Goal: Information Seeking & Learning: Learn about a topic

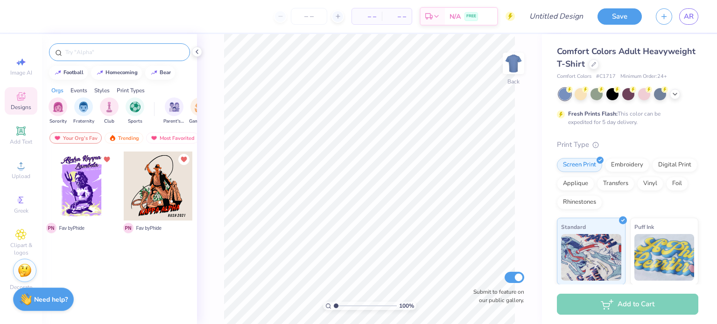
click at [116, 51] on input "text" at bounding box center [123, 52] width 119 height 9
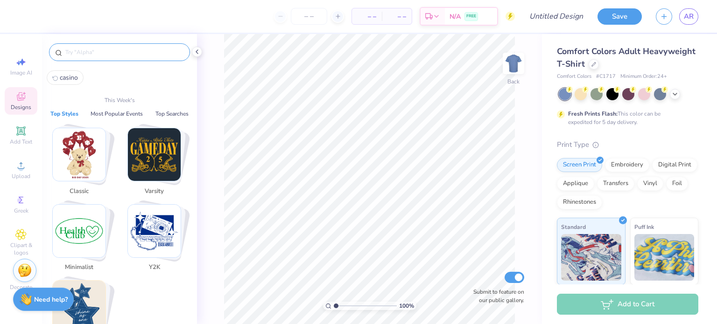
click at [77, 163] on img "Stack Card Button Classic" at bounding box center [79, 154] width 53 height 53
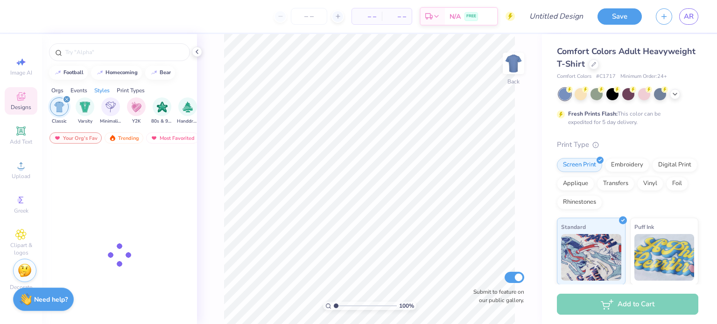
scroll to position [0, 489]
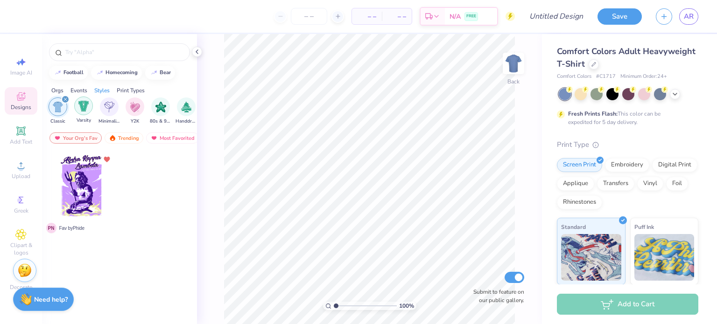
click at [84, 108] on img "filter for Varsity" at bounding box center [83, 106] width 11 height 11
click at [67, 98] on icon "filter for Varsity" at bounding box center [65, 100] width 4 height 4
click at [65, 98] on icon "filter for Classic" at bounding box center [65, 100] width 4 height 4
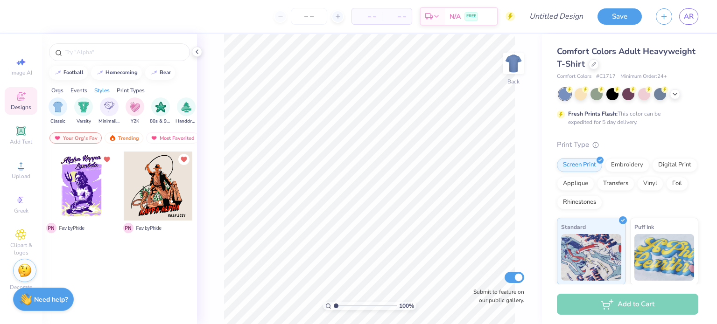
click at [24, 96] on icon at bounding box center [20, 96] width 11 height 11
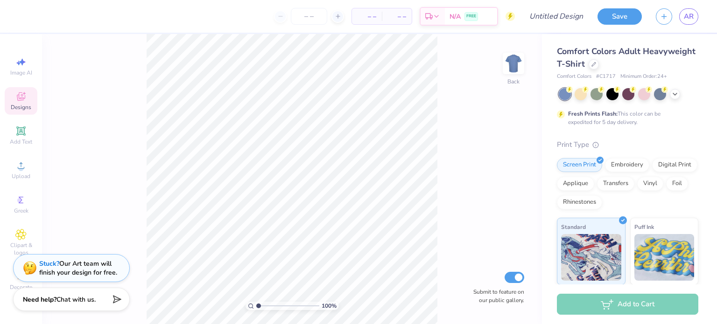
click at [24, 105] on span "Designs" at bounding box center [21, 107] width 21 height 7
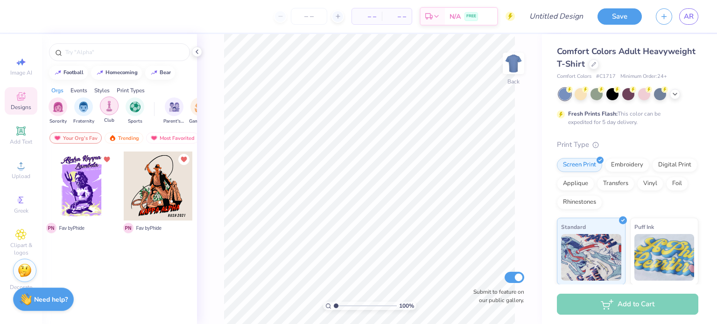
click at [114, 109] on img "filter for Club" at bounding box center [109, 106] width 10 height 11
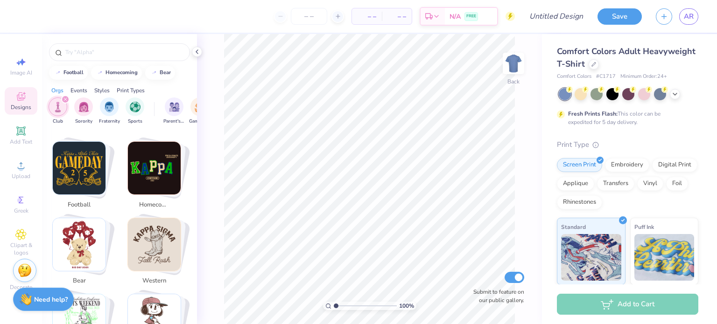
scroll to position [165, 0]
click at [92, 171] on img "Stack Card Button football" at bounding box center [79, 167] width 53 height 53
click at [91, 169] on img "Stack Card Button football" at bounding box center [79, 167] width 53 height 53
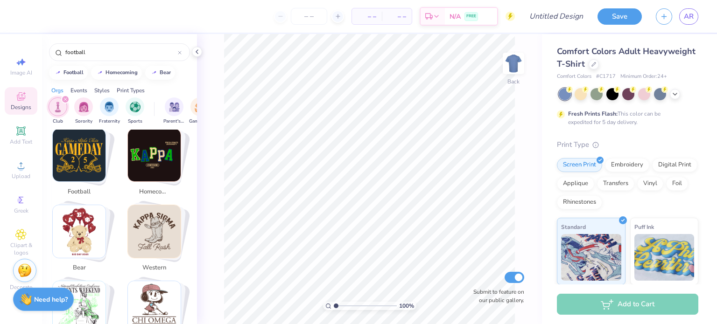
scroll to position [176, 0]
click at [148, 155] on img "Stack Card Button homecoming" at bounding box center [154, 156] width 53 height 53
type input "homecoming"
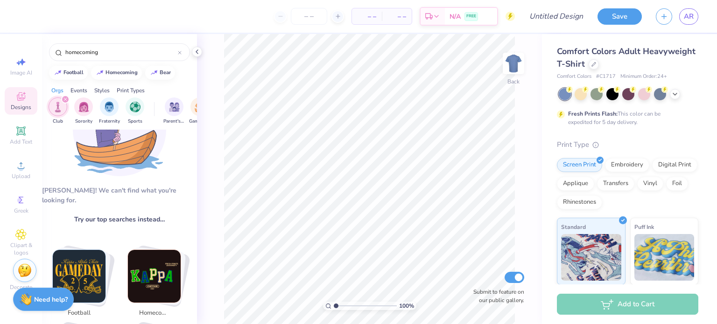
scroll to position [0, 0]
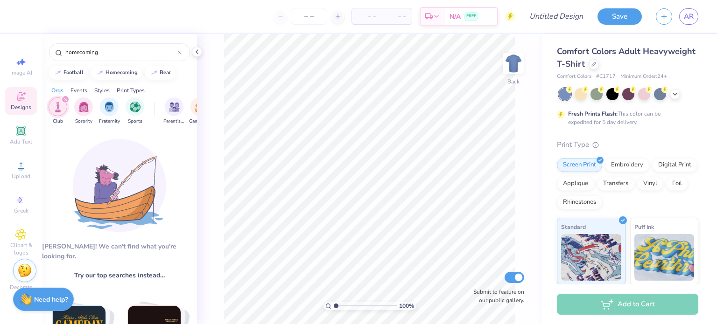
click at [65, 97] on div "filter for Club" at bounding box center [65, 99] width 8 height 8
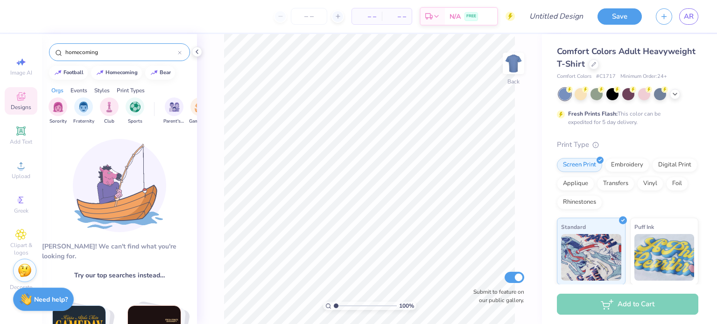
click at [128, 51] on input "homecoming" at bounding box center [120, 52] width 113 height 9
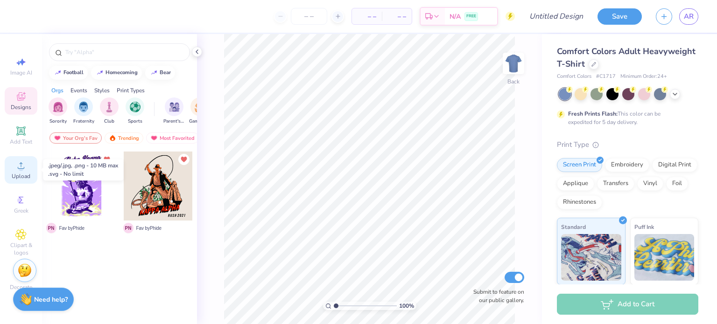
click at [29, 177] on span "Upload" at bounding box center [21, 176] width 19 height 7
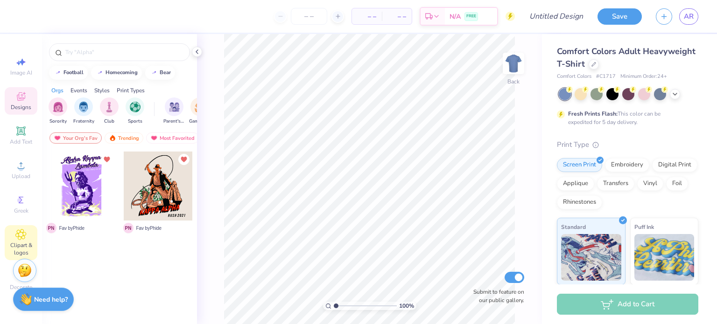
click at [24, 228] on div "Clipart & logos" at bounding box center [21, 242] width 33 height 35
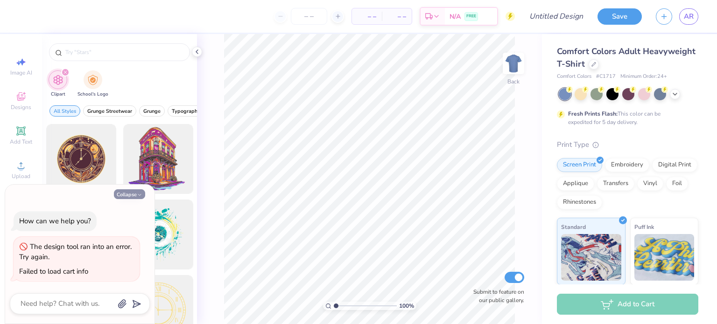
click at [140, 196] on icon "button" at bounding box center [140, 195] width 6 height 6
type textarea "x"
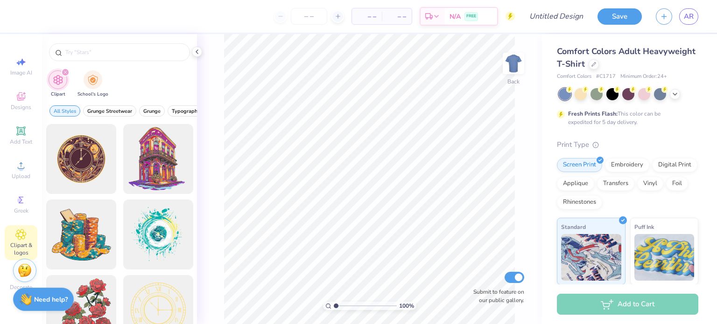
click at [65, 70] on icon "filter for Clipart" at bounding box center [65, 72] width 4 height 4
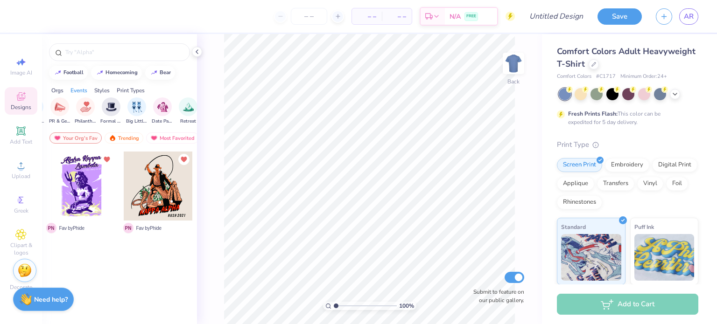
scroll to position [0, 192]
click at [146, 46] on div at bounding box center [119, 52] width 141 height 18
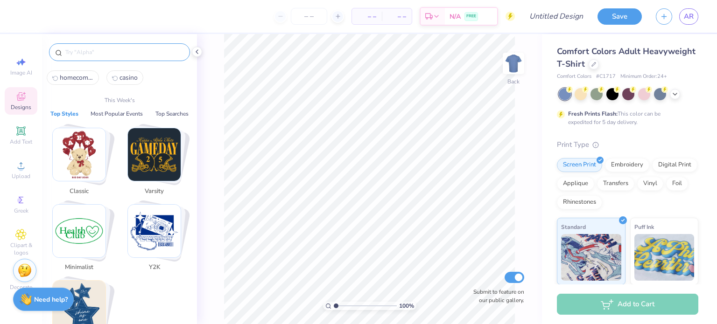
click at [138, 52] on input "text" at bounding box center [123, 52] width 119 height 9
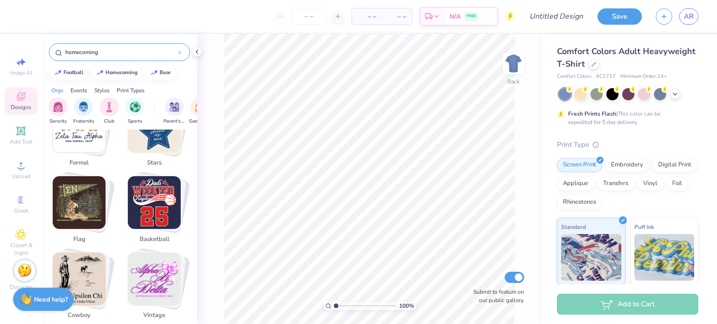
scroll to position [558, 0]
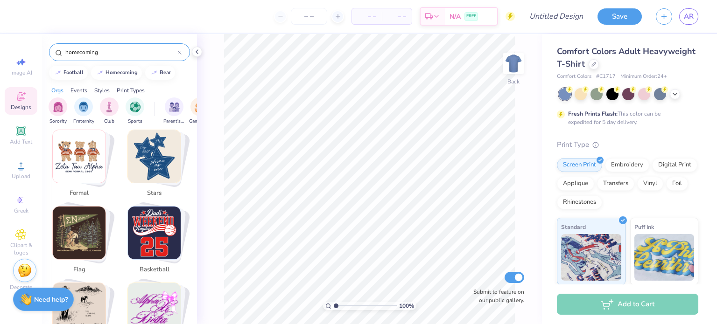
click at [85, 166] on img "Stack Card Button formal" at bounding box center [79, 156] width 53 height 53
type input "formal"
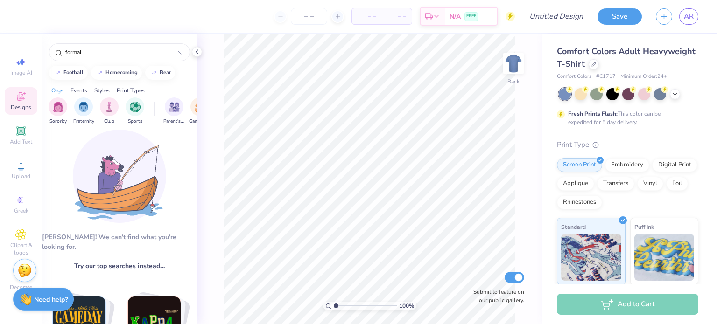
scroll to position [0, 0]
